Goal: Check status: Check status

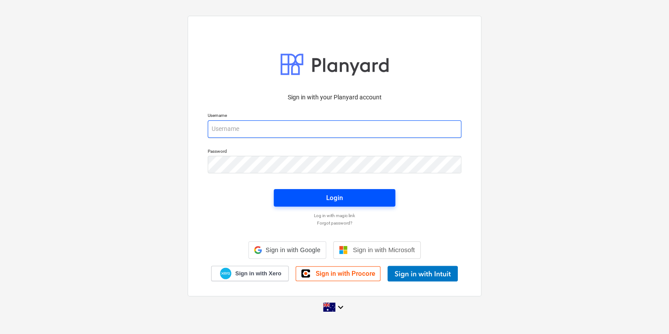
type input "[EMAIL_ADDRESS][DOMAIN_NAME]"
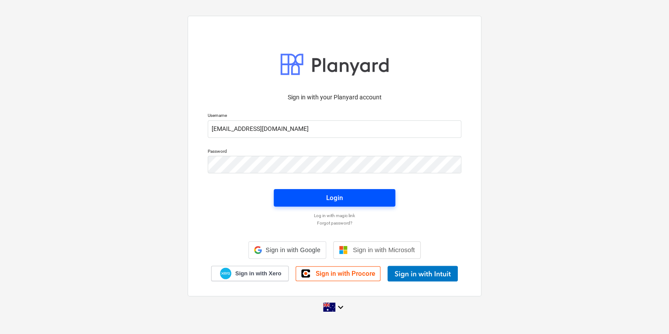
click at [322, 192] on span "Login" at bounding box center [334, 197] width 101 height 11
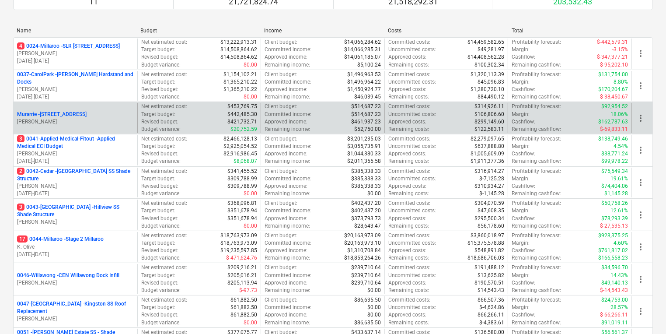
scroll to position [105, 0]
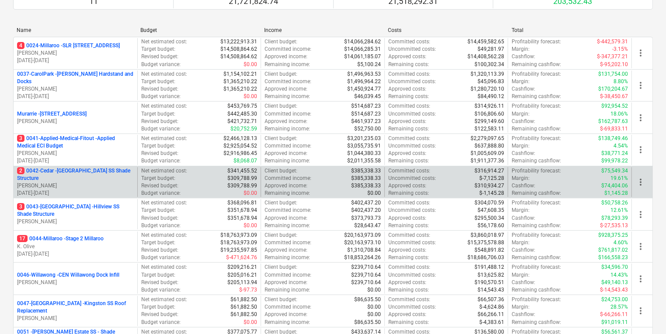
click at [94, 169] on p "2 0042-Cedar - [GEOGRAPHIC_DATA] SS Shade Structure" at bounding box center [75, 174] width 117 height 15
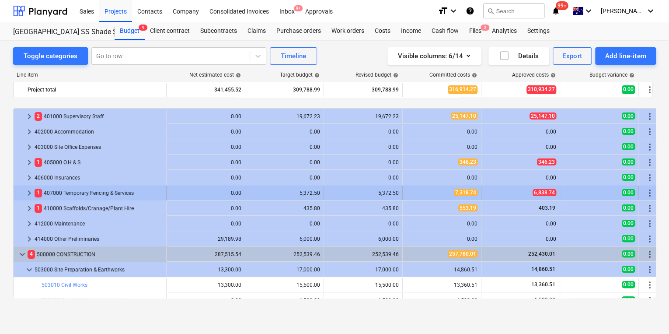
scroll to position [105, 0]
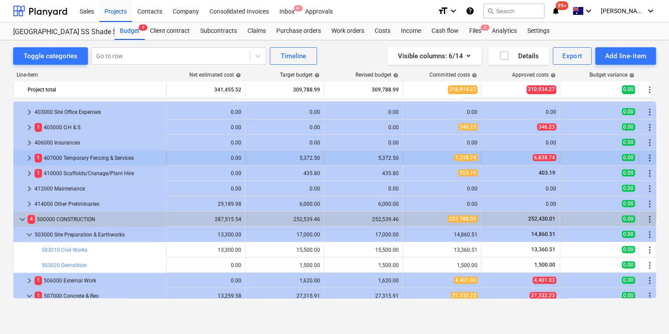
click at [30, 154] on span "keyboard_arrow_right" at bounding box center [29, 158] width 10 height 10
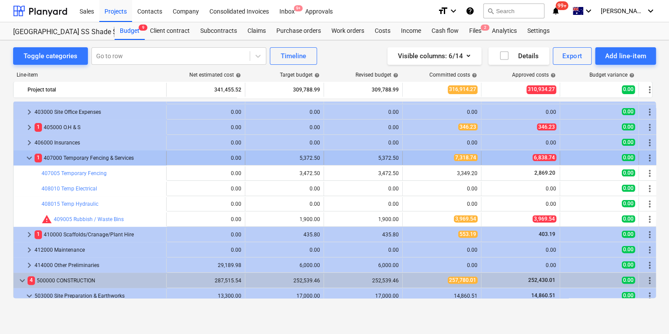
click at [28, 157] on span "keyboard_arrow_down" at bounding box center [29, 158] width 10 height 10
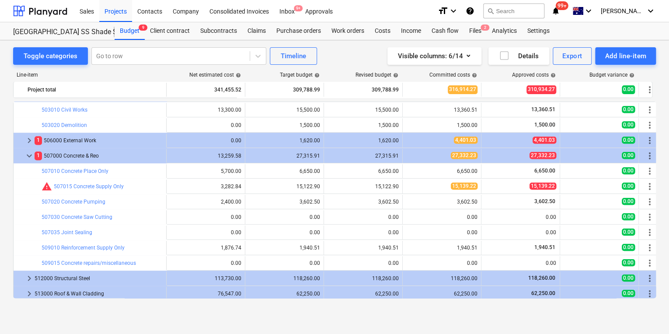
scroll to position [210, 0]
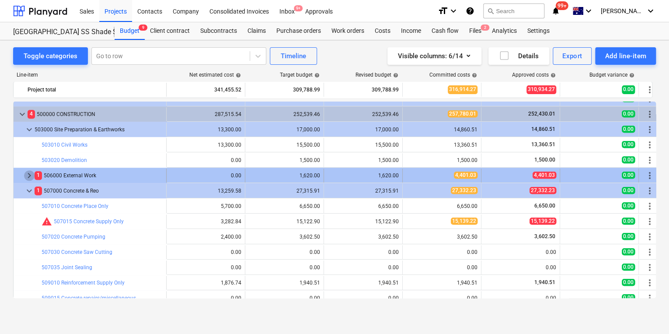
click at [29, 174] on span "keyboard_arrow_right" at bounding box center [29, 175] width 10 height 10
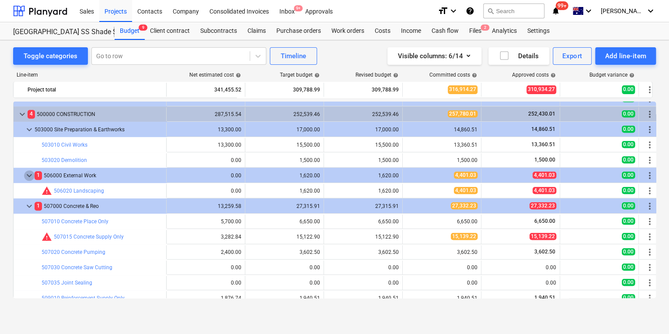
click at [29, 174] on span "keyboard_arrow_down" at bounding box center [29, 175] width 10 height 10
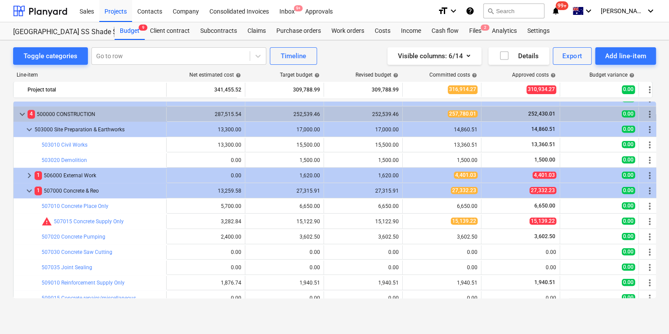
scroll to position [245, 0]
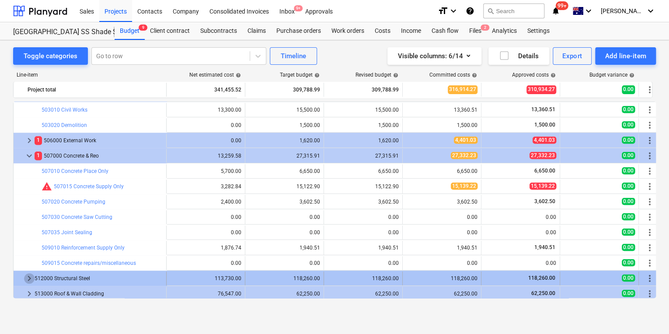
click at [29, 276] on span "keyboard_arrow_right" at bounding box center [29, 278] width 10 height 10
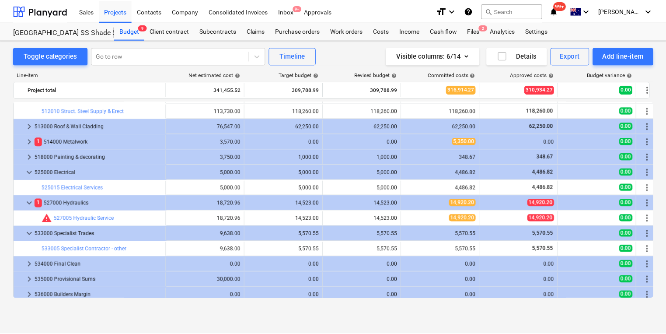
scroll to position [455, 0]
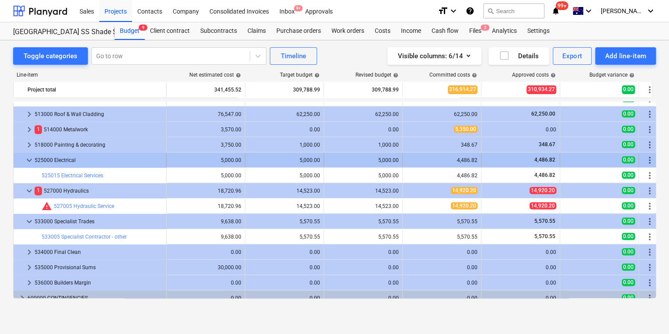
click at [32, 161] on span "keyboard_arrow_down" at bounding box center [29, 160] width 10 height 10
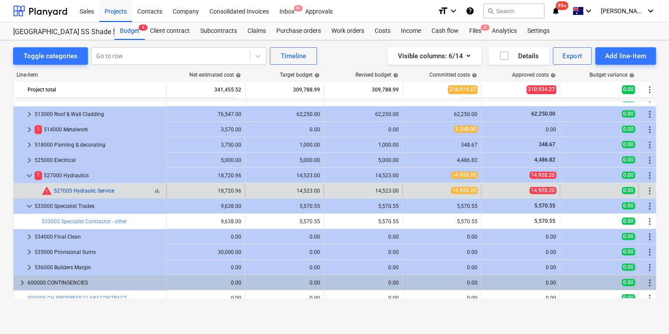
click at [79, 190] on link "527005 Hydraulic Service" at bounding box center [84, 191] width 60 height 6
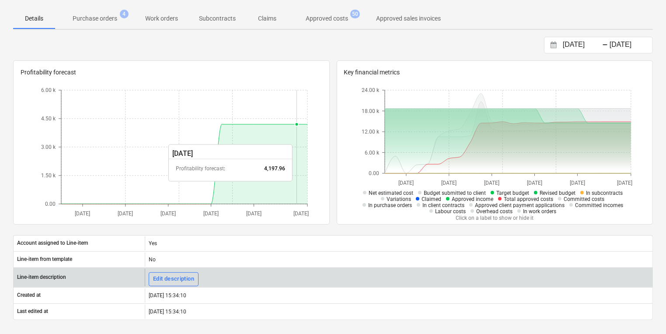
scroll to position [70, 0]
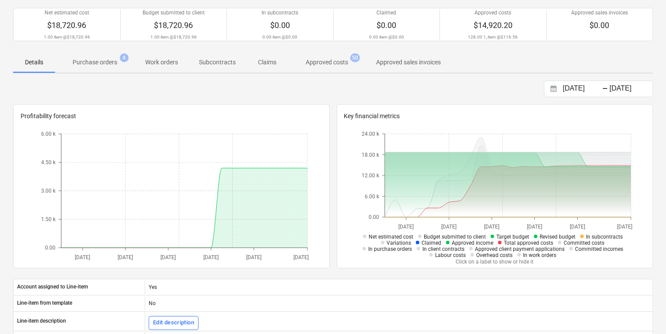
click at [332, 59] on p "Approved costs" at bounding box center [327, 62] width 42 height 9
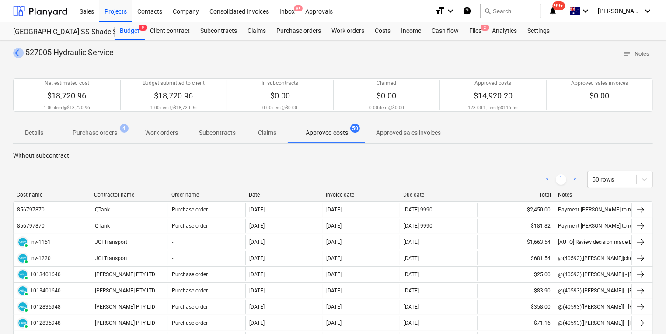
click at [16, 52] on span "arrow_back" at bounding box center [18, 53] width 10 height 10
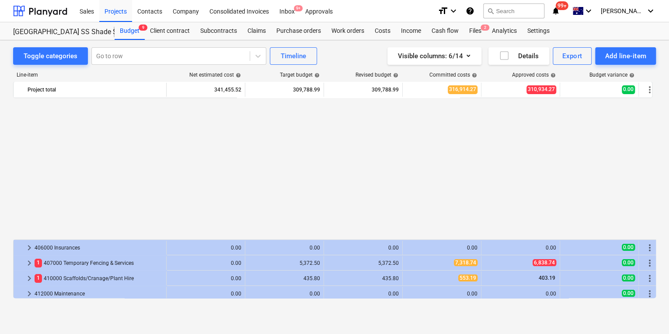
scroll to position [455, 0]
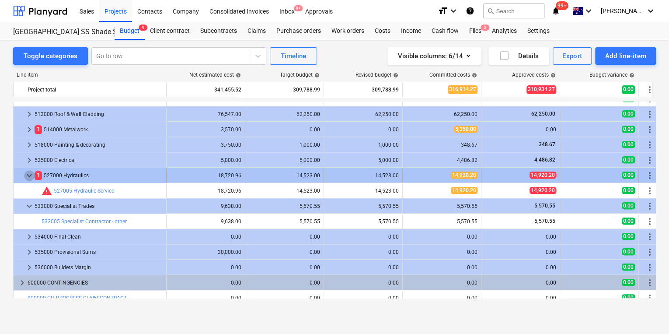
click at [31, 176] on span "keyboard_arrow_down" at bounding box center [29, 175] width 10 height 10
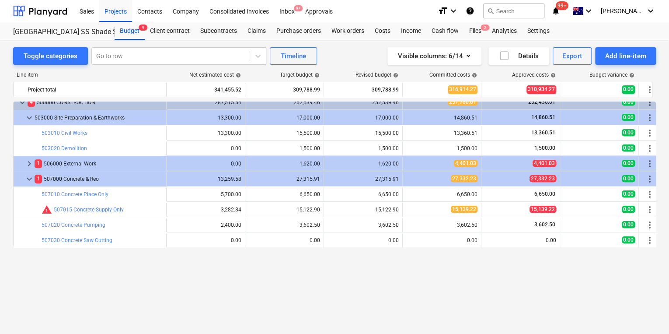
scroll to position [140, 0]
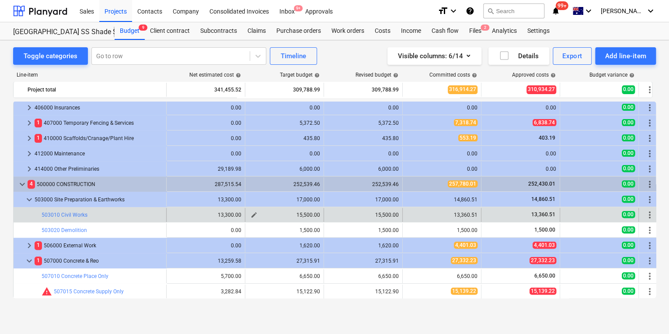
click at [254, 216] on span "edit" at bounding box center [253, 214] width 7 height 7
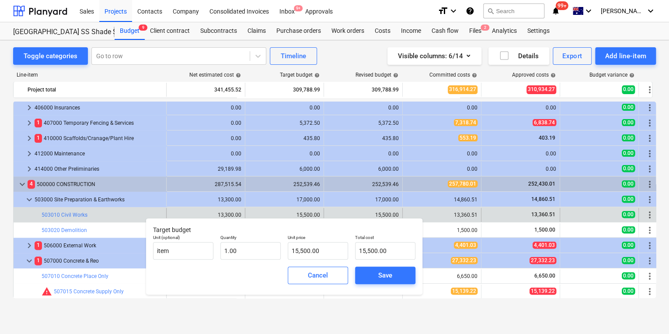
click at [330, 208] on div "edit 15,500.00" at bounding box center [362, 215] width 71 height 14
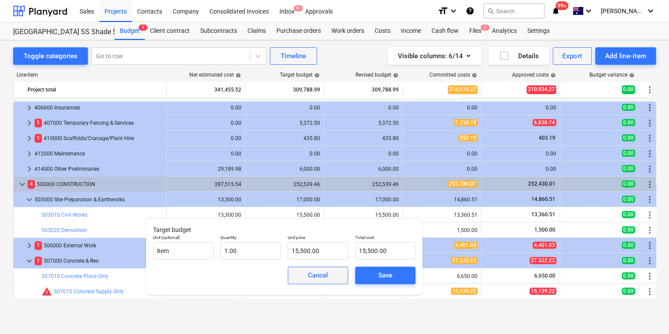
click at [330, 271] on span "Cancel" at bounding box center [318, 274] width 38 height 11
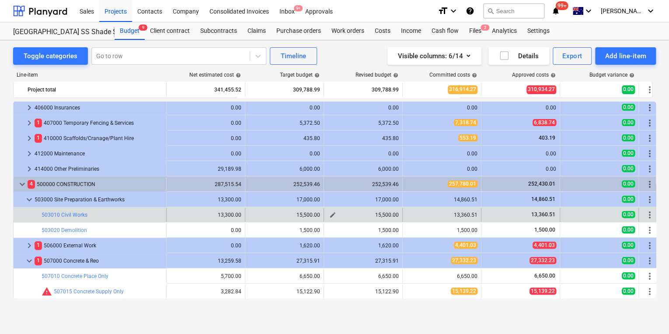
click at [329, 214] on span "edit" at bounding box center [332, 214] width 7 height 7
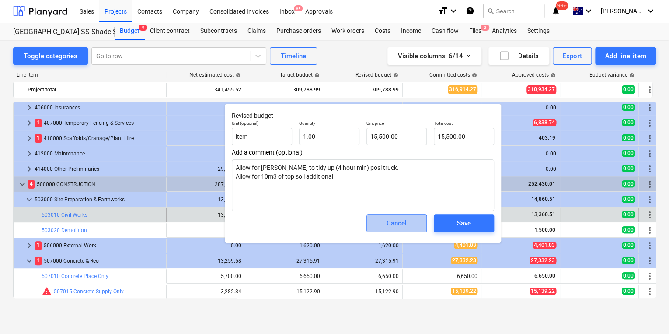
click at [379, 222] on span "Cancel" at bounding box center [396, 222] width 38 height 11
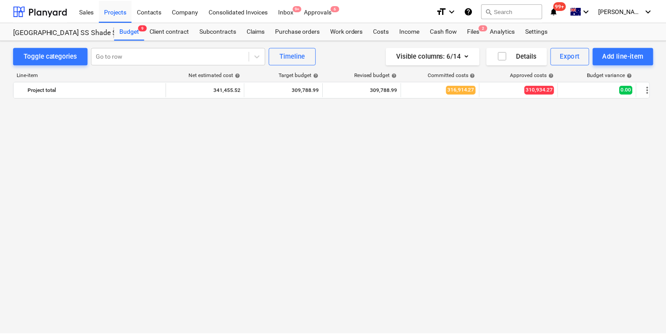
scroll to position [0, 0]
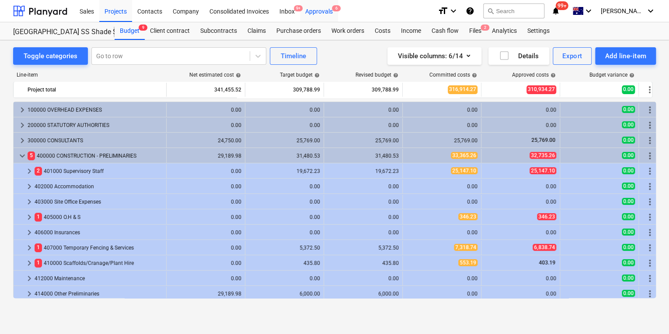
click at [314, 14] on div "Approvals 6" at bounding box center [319, 11] width 38 height 22
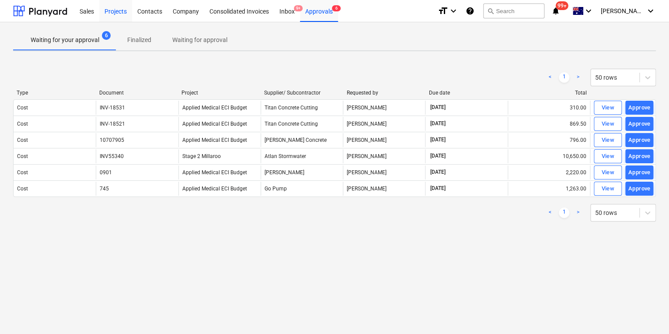
click at [107, 14] on div "Projects" at bounding box center [115, 11] width 33 height 22
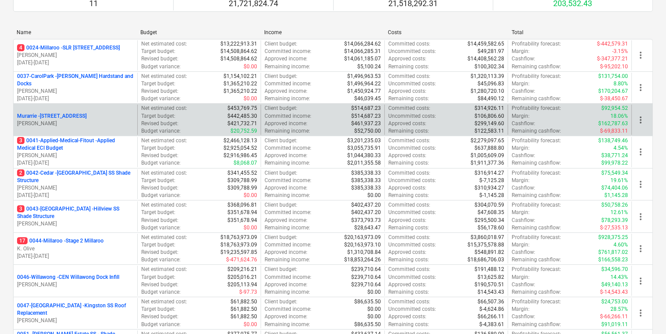
scroll to position [105, 0]
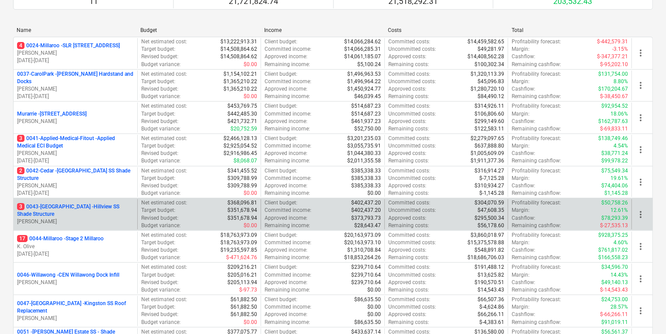
click at [110, 206] on p "3 0043-Hillview - Hillview SS Shade Structure" at bounding box center [75, 210] width 117 height 15
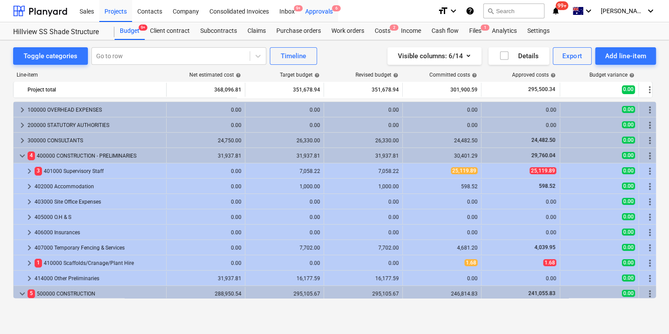
click at [322, 10] on div "Approvals 6" at bounding box center [319, 11] width 38 height 22
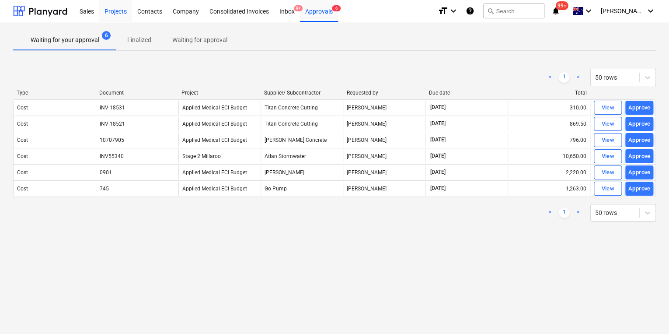
click at [124, 11] on div "Projects" at bounding box center [115, 11] width 33 height 22
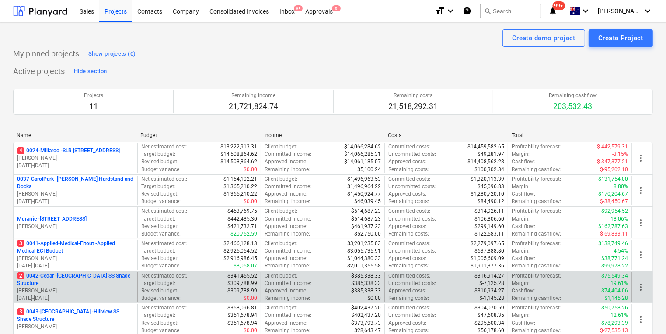
click at [76, 273] on p "2 0042-Cedar - Cedar Creek SS Shade Structure" at bounding box center [75, 279] width 117 height 15
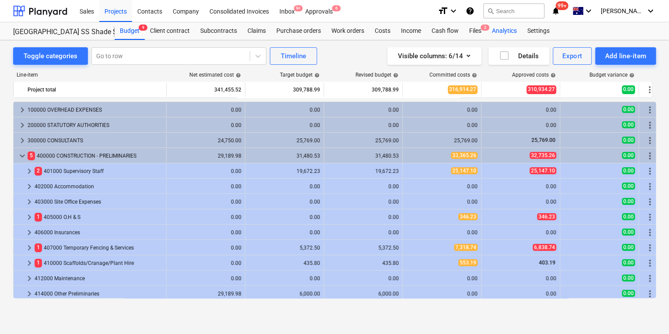
click at [505, 30] on div "Analytics" at bounding box center [504, 30] width 35 height 17
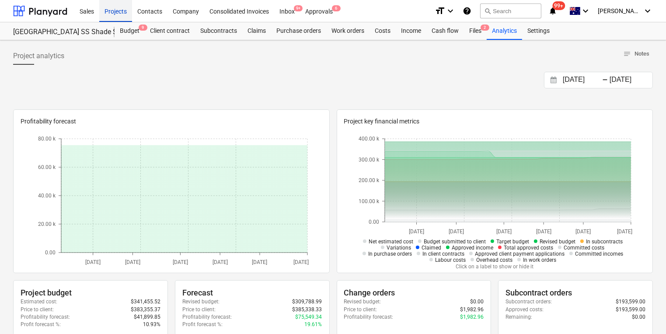
click at [111, 13] on div "Projects" at bounding box center [115, 11] width 33 height 22
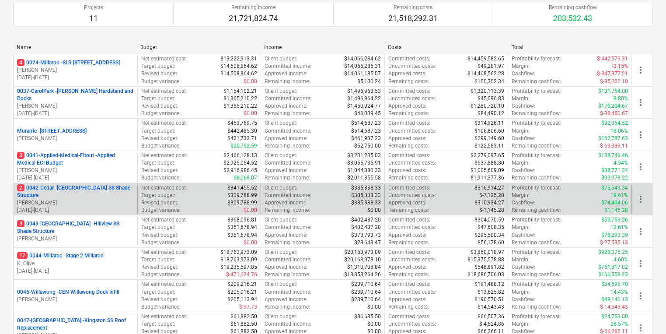
scroll to position [105, 0]
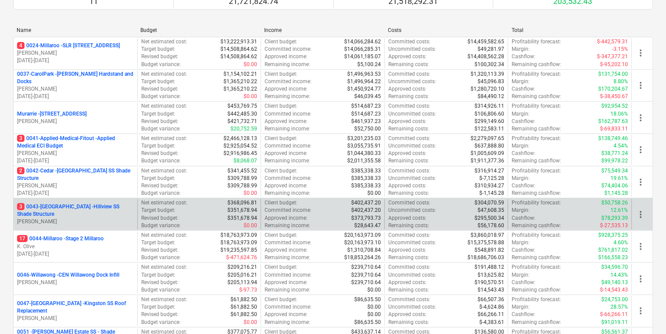
click at [77, 209] on p "3 0043-Hillview - Hillview SS Shade Structure" at bounding box center [75, 210] width 117 height 15
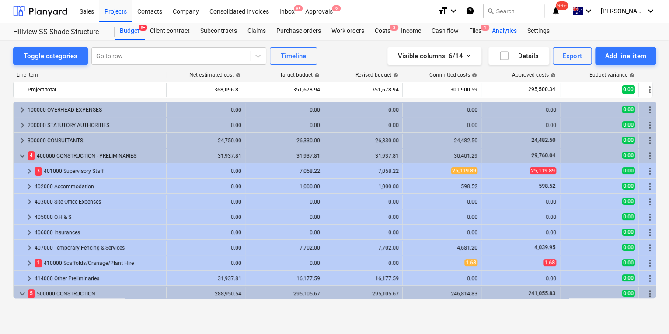
click at [504, 31] on div "Analytics" at bounding box center [504, 30] width 35 height 17
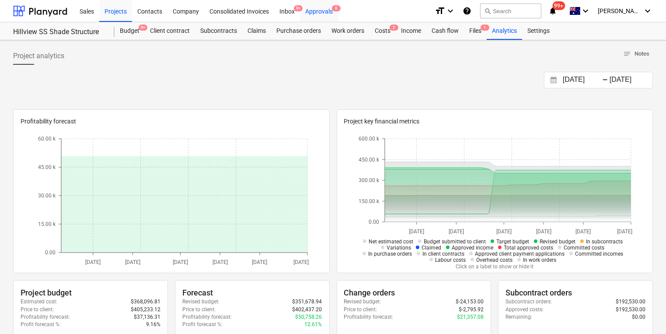
click at [327, 12] on div "Approvals 6" at bounding box center [319, 11] width 38 height 22
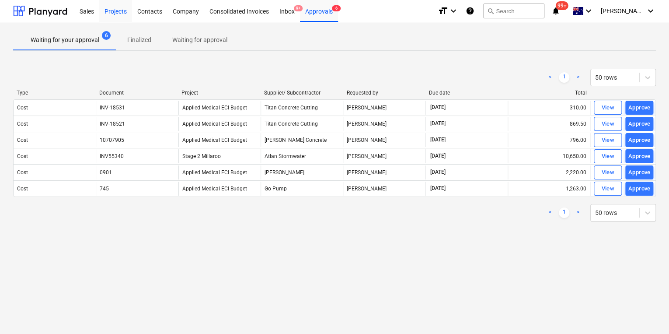
click at [106, 10] on div "Projects" at bounding box center [115, 11] width 33 height 22
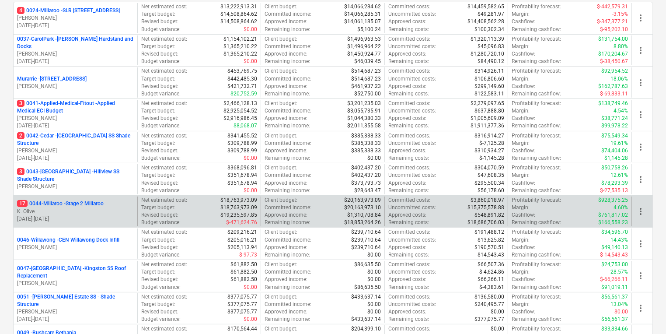
scroll to position [140, 0]
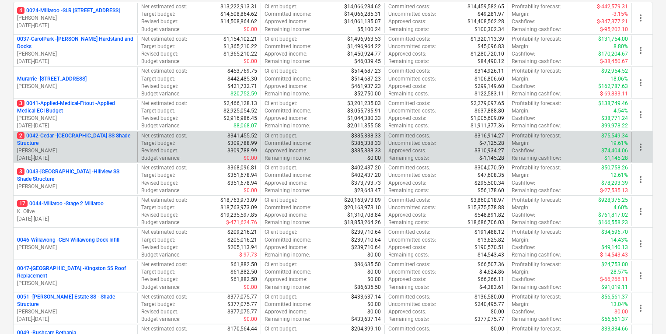
click at [84, 134] on p "2 0042-Cedar - Cedar Creek SS Shade Structure" at bounding box center [75, 139] width 117 height 15
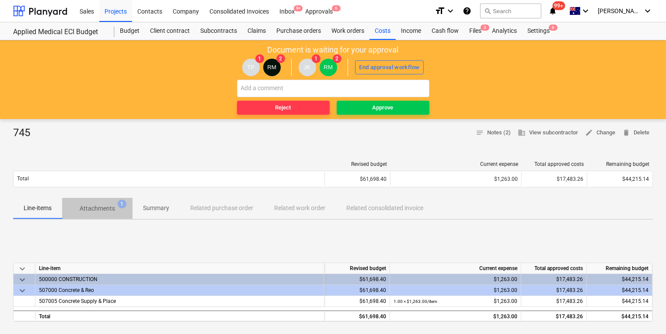
click at [110, 209] on p "Attachments" at bounding box center [97, 208] width 35 height 9
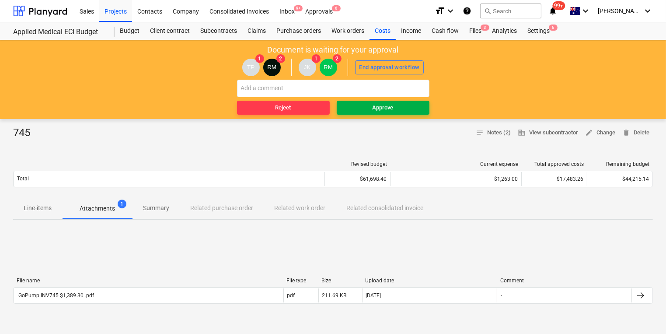
click at [369, 105] on span "Approve" at bounding box center [383, 108] width 86 height 10
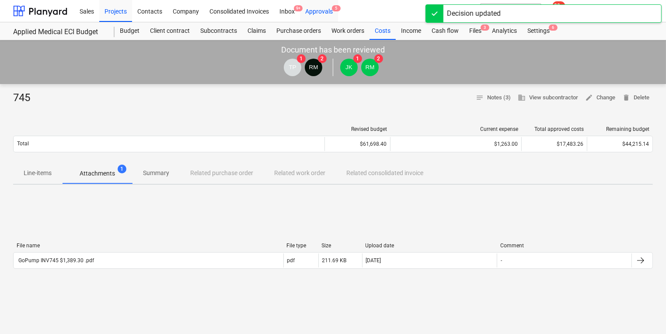
click at [323, 10] on div "Approvals 5" at bounding box center [319, 11] width 38 height 22
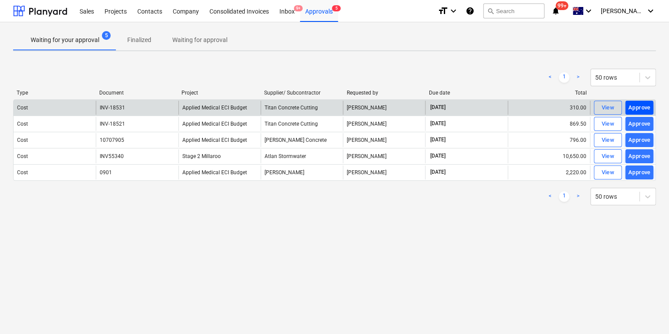
click at [635, 108] on div "Approve" at bounding box center [639, 108] width 22 height 10
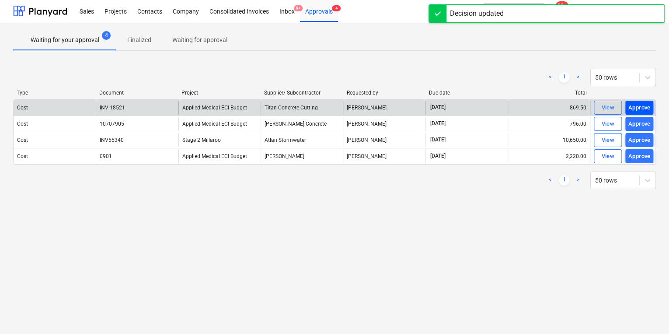
click at [638, 104] on div "Approve" at bounding box center [639, 108] width 22 height 10
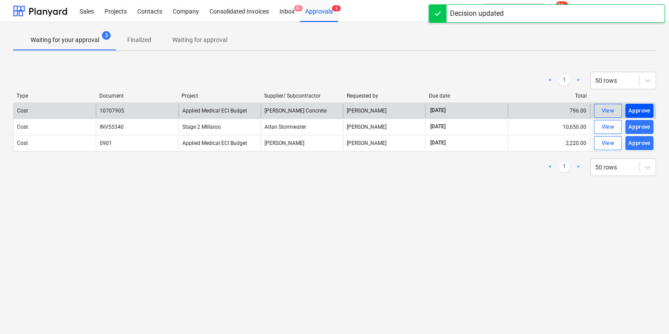
click at [642, 112] on div "Approve" at bounding box center [639, 111] width 22 height 10
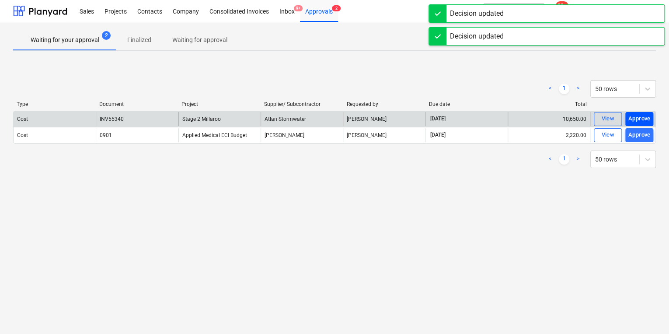
click at [639, 118] on div "Approve" at bounding box center [639, 119] width 22 height 10
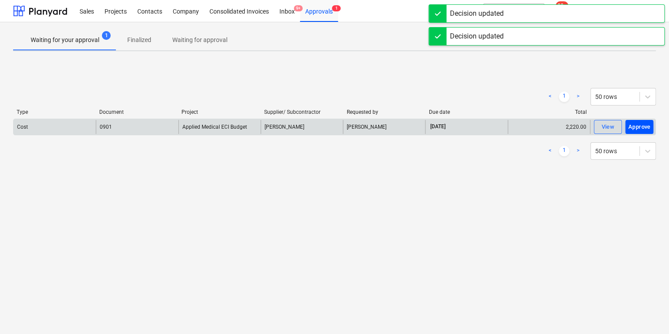
click at [637, 121] on button "Approve" at bounding box center [639, 127] width 28 height 14
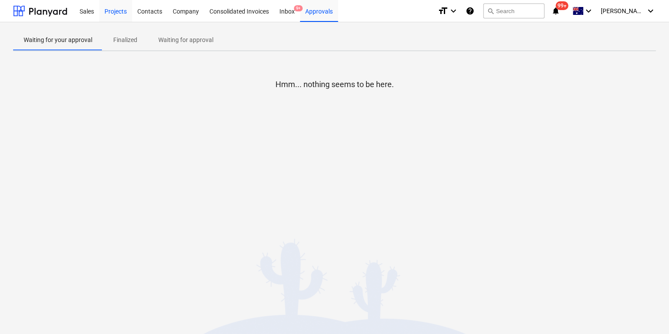
click at [122, 8] on div "Projects" at bounding box center [115, 11] width 33 height 22
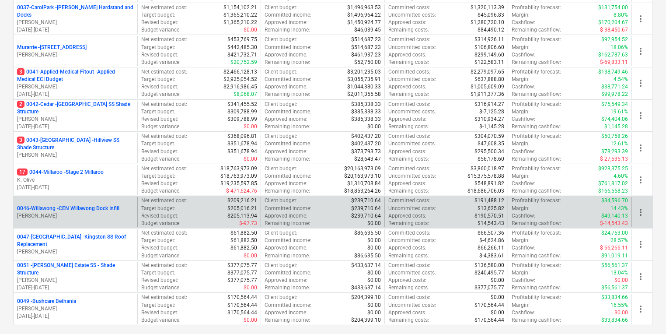
scroll to position [210, 0]
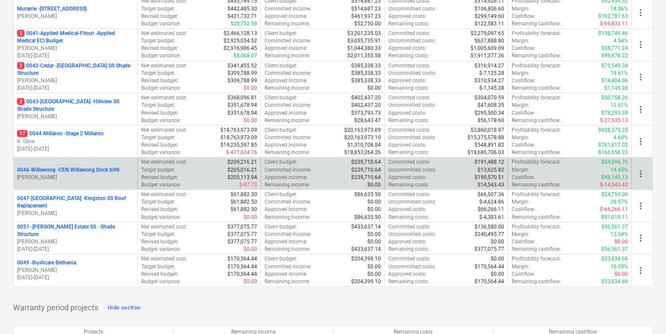
click at [101, 170] on p "0046-Willawong - CEN Willawong Dock Infill" at bounding box center [68, 169] width 102 height 7
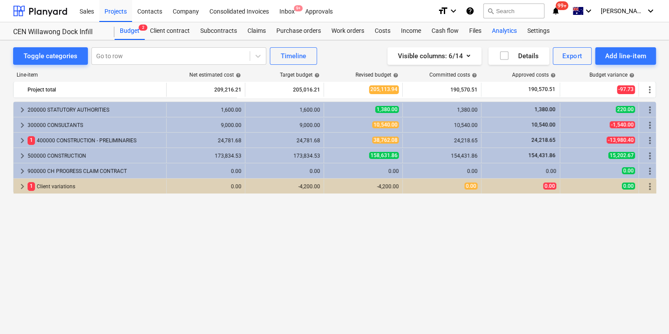
click at [509, 30] on div "Analytics" at bounding box center [504, 30] width 35 height 17
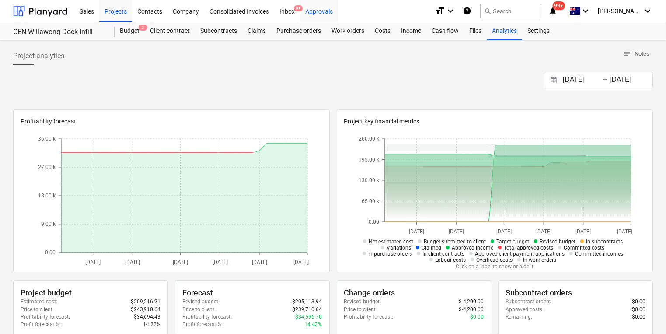
click at [314, 11] on div "Approvals" at bounding box center [319, 11] width 38 height 22
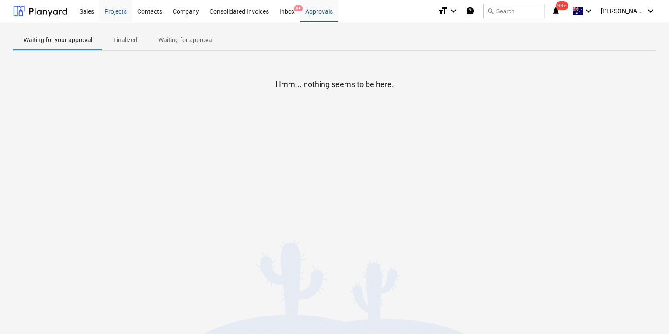
click at [116, 12] on div "Projects" at bounding box center [115, 11] width 33 height 22
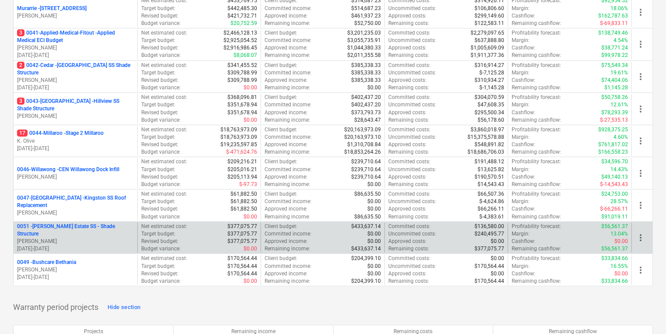
scroll to position [210, 0]
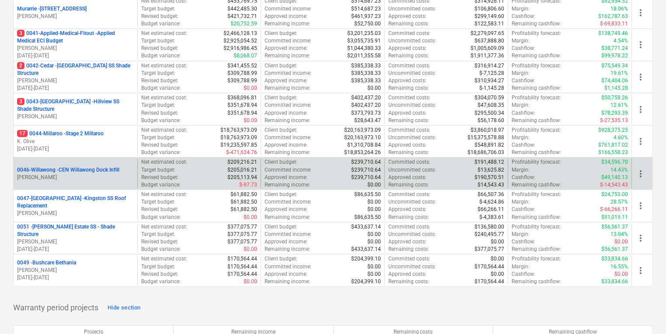
click at [53, 166] on p "0046-Willawong - CEN Willawong Dock Infill" at bounding box center [68, 169] width 102 height 7
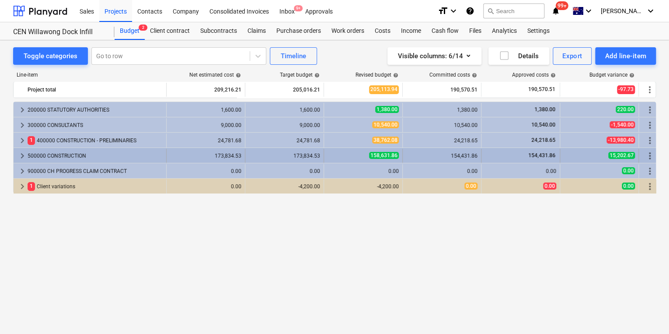
click at [23, 156] on span "keyboard_arrow_right" at bounding box center [22, 155] width 10 height 10
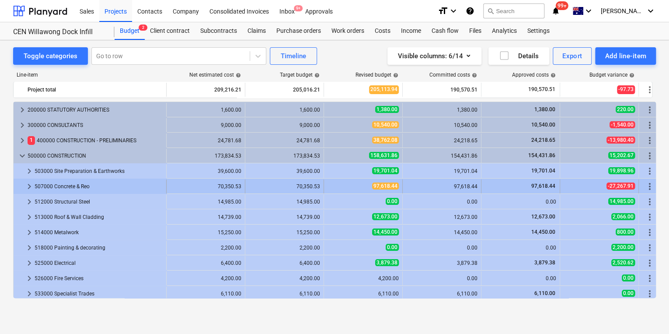
click at [27, 182] on span "keyboard_arrow_right" at bounding box center [29, 186] width 10 height 10
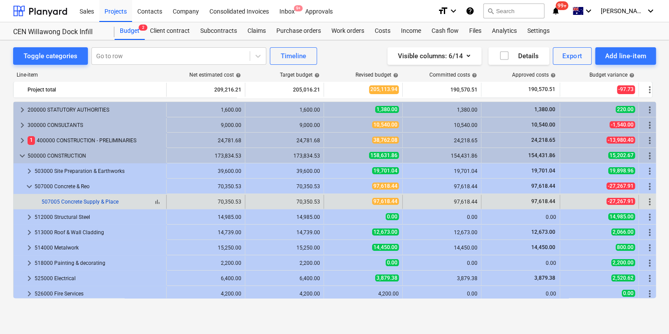
click at [87, 201] on link "507005 Concrete Supply & Place" at bounding box center [80, 201] width 77 height 6
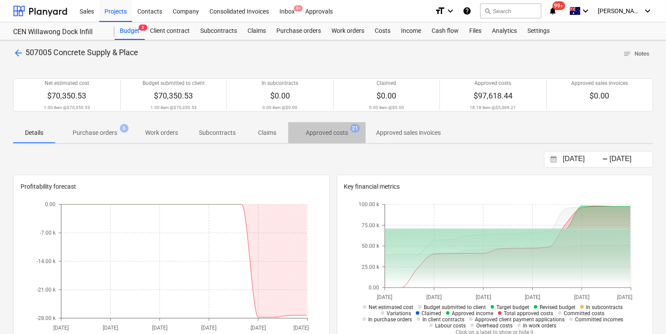
click at [339, 132] on p "Approved costs" at bounding box center [327, 132] width 42 height 9
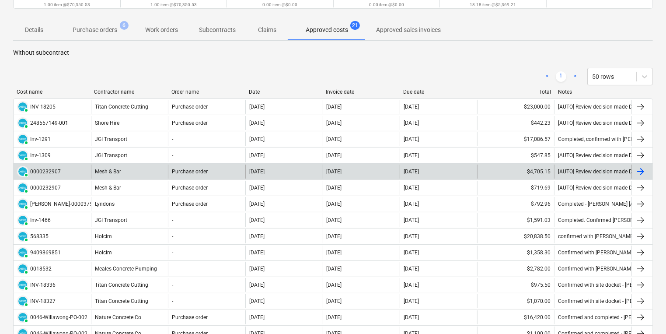
scroll to position [105, 0]
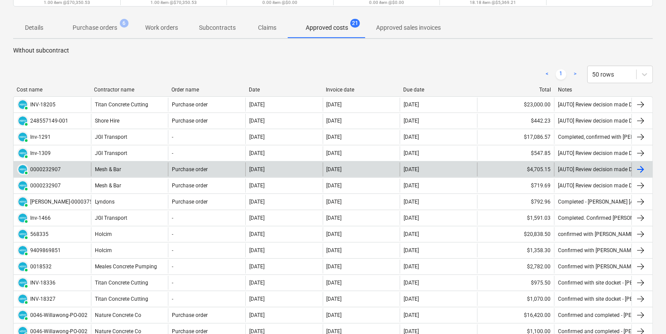
click at [539, 169] on div "$4,705.15" at bounding box center [515, 169] width 77 height 14
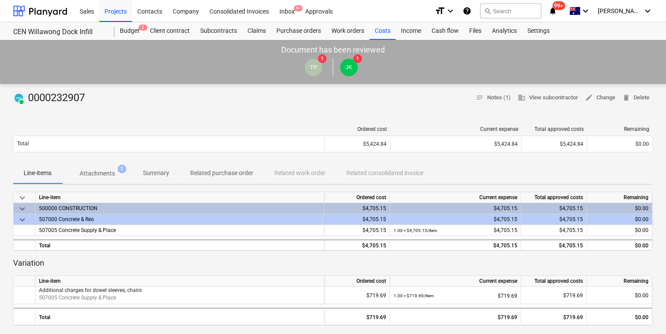
click at [108, 171] on p "Attachments" at bounding box center [97, 173] width 35 height 9
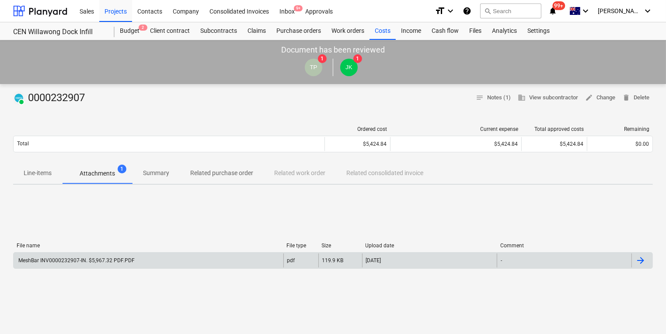
click at [93, 258] on div "MeshBar INV0000232907-IN. $5,967.32 PDF.PDF" at bounding box center [76, 260] width 118 height 6
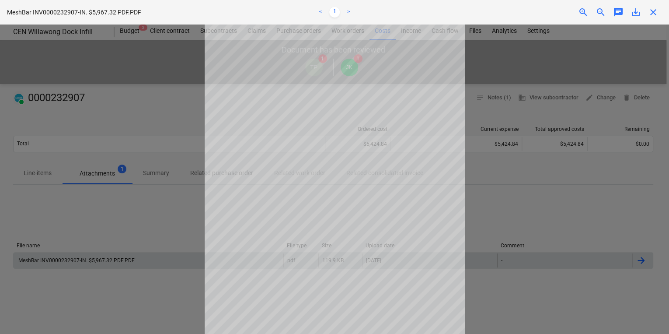
click at [655, 10] on div "Decision updated" at bounding box center [546, 9] width 236 height 18
click at [652, 10] on div "Decision updated" at bounding box center [546, 9] width 236 height 18
click at [656, 11] on div "Decision updated" at bounding box center [546, 9] width 236 height 18
click at [653, 12] on div "Decision updated" at bounding box center [546, 9] width 236 height 18
click at [652, 16] on div "Decision updated" at bounding box center [546, 9] width 236 height 18
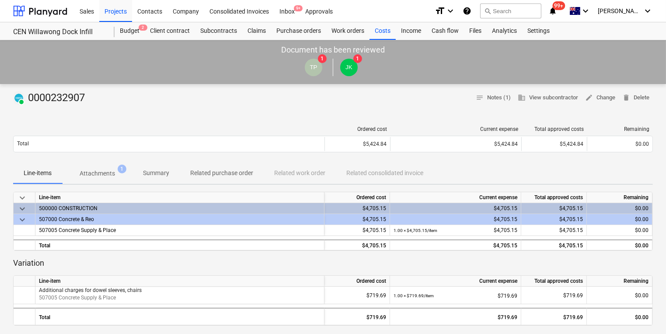
scroll to position [105, 0]
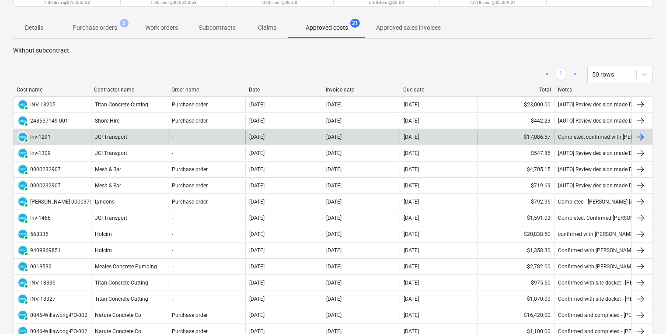
click at [539, 137] on div "$17,086.57" at bounding box center [515, 137] width 77 height 14
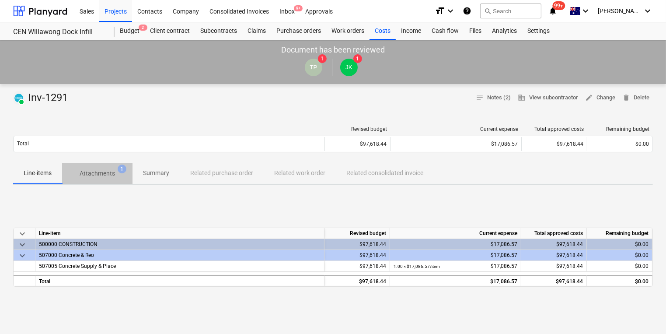
click at [99, 171] on p "Attachments" at bounding box center [97, 173] width 35 height 9
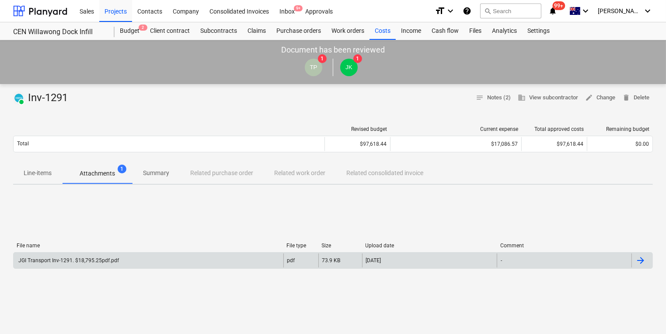
click at [97, 262] on div "JGI Transport Inv-1291. $18,795.25pdf.pdf" at bounding box center [68, 260] width 102 height 6
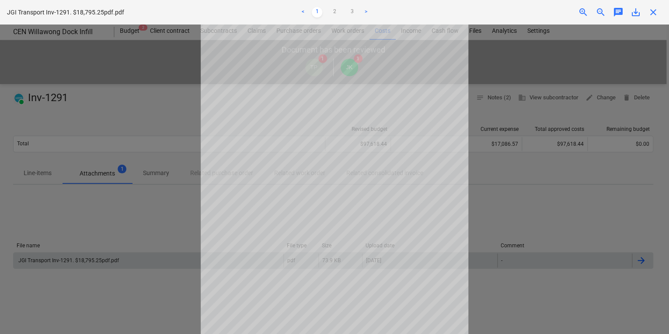
scroll to position [38, 0]
click at [363, 10] on link ">" at bounding box center [366, 12] width 10 height 10
click at [362, 10] on link ">" at bounding box center [366, 12] width 10 height 10
click at [336, 9] on link "2" at bounding box center [334, 12] width 10 height 10
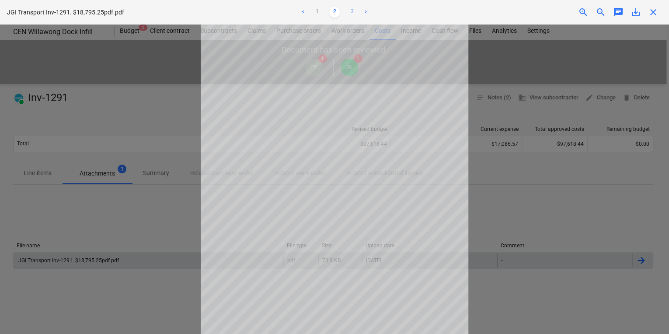
click at [351, 11] on link "3" at bounding box center [352, 12] width 10 height 10
click at [652, 10] on div "Decision updated" at bounding box center [546, 9] width 236 height 18
click at [657, 6] on div "Decision updated" at bounding box center [546, 9] width 236 height 18
click at [653, 12] on div "Decision updated" at bounding box center [546, 9] width 236 height 18
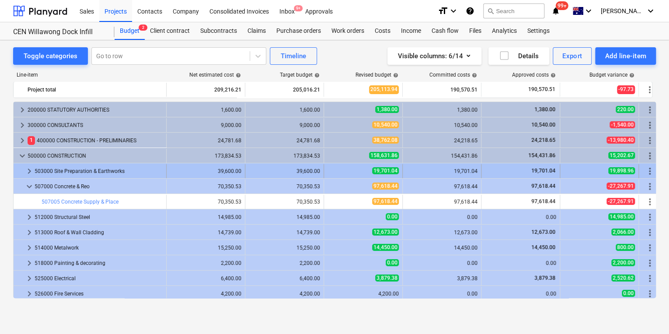
click at [28, 170] on span "keyboard_arrow_right" at bounding box center [29, 171] width 10 height 10
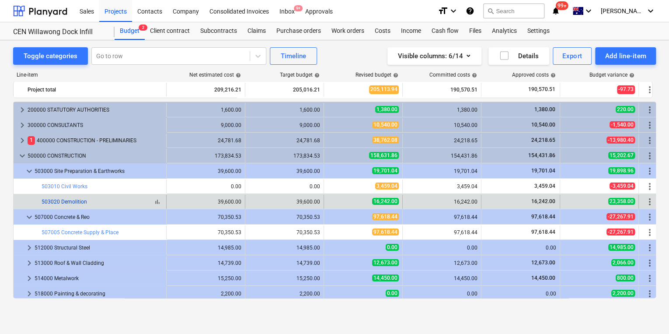
click at [75, 201] on link "503020 Demolition" at bounding box center [64, 201] width 45 height 6
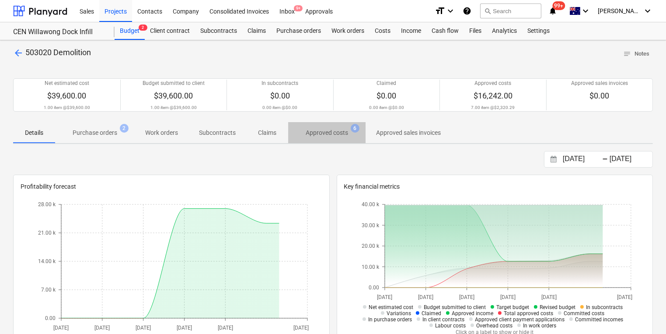
click at [328, 139] on span "Approved costs 6" at bounding box center [326, 133] width 77 height 16
